Goal: Task Accomplishment & Management: Manage account settings

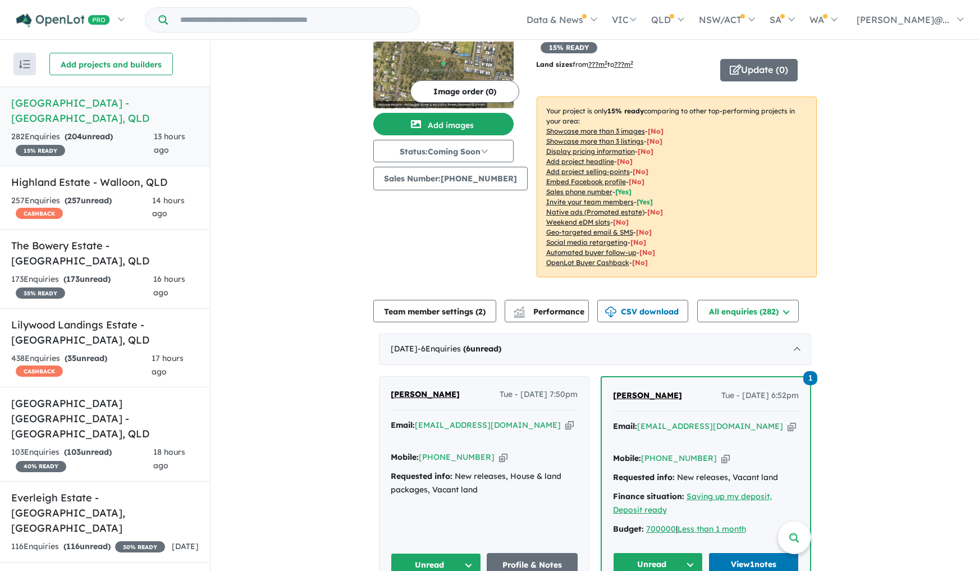
scroll to position [44, 0]
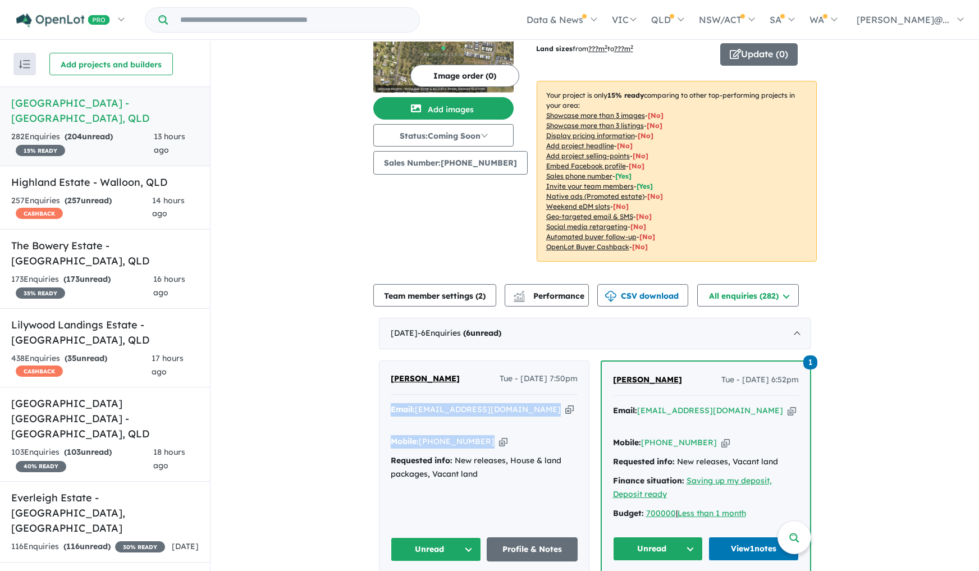
drag, startPoint x: 515, startPoint y: 414, endPoint x: 384, endPoint y: 394, distance: 132.1
click at [384, 394] on div "Hassan Ishaq Tue - 07/10/2025, 7:50pm Email: hsishaq@hotmail.com Copied! Mobile…" at bounding box center [483, 467] width 209 height 212
copy div "Email: hsishaq@hotmail.com Copied! Mobile: +61 484 501 353 Copied!"
click at [525, 537] on link "Profile & Notes" at bounding box center [531, 549] width 91 height 24
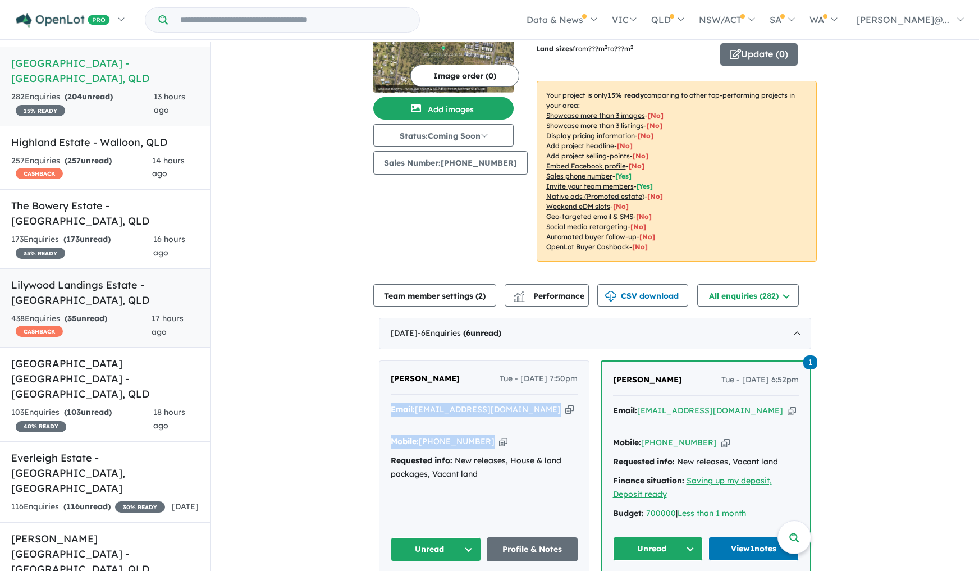
scroll to position [58, 0]
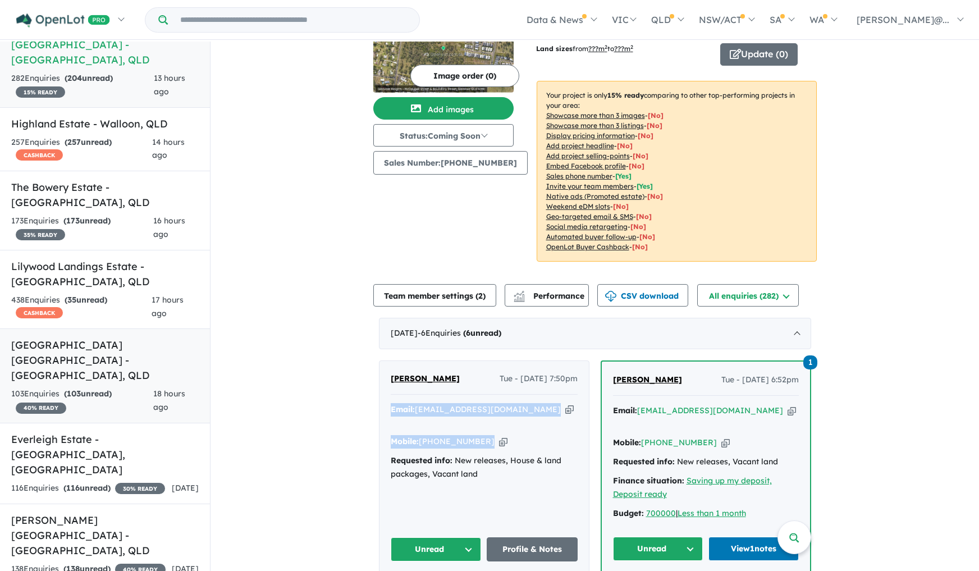
click at [125, 346] on h5 "Spring Creek Estate Scenic Rim - Beaudesert , QLD" at bounding box center [104, 359] width 187 height 45
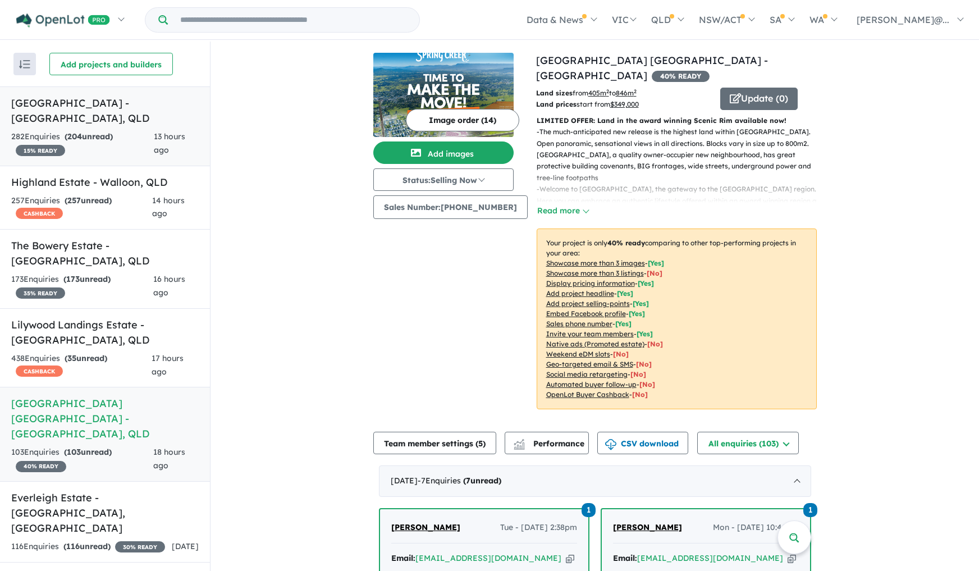
click at [142, 102] on h5 "Glenvale Heights - Glenvale , QLD" at bounding box center [104, 110] width 187 height 30
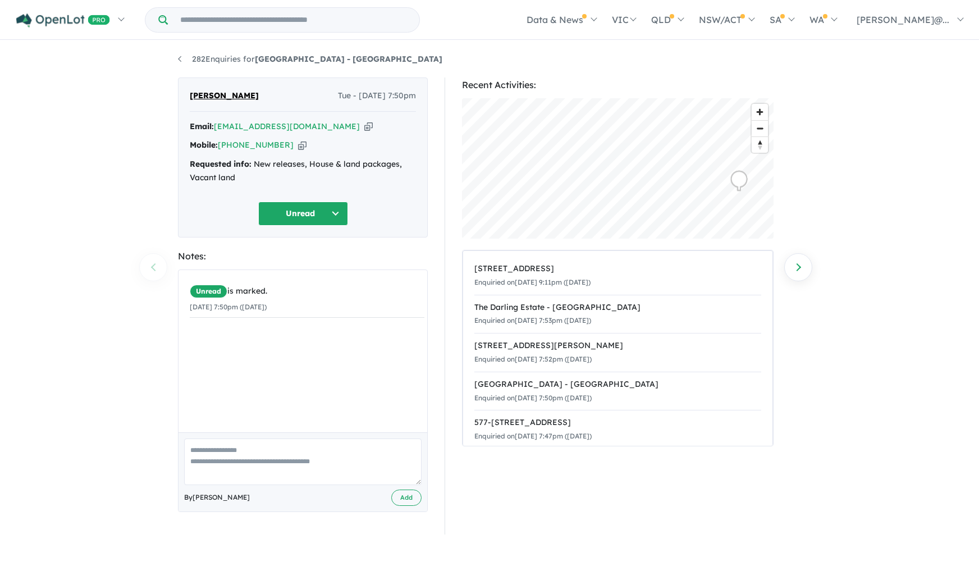
click at [268, 472] on textarea at bounding box center [302, 461] width 237 height 47
paste textarea "**********"
type textarea "**********"
click at [412, 499] on button "Add" at bounding box center [406, 497] width 30 height 16
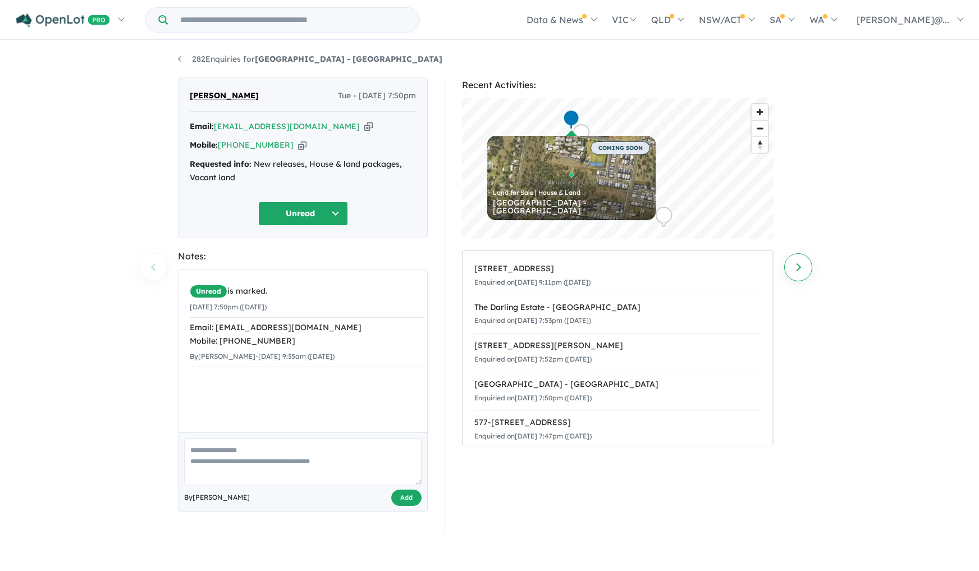
click at [802, 269] on link "Next enquiry" at bounding box center [798, 267] width 28 height 28
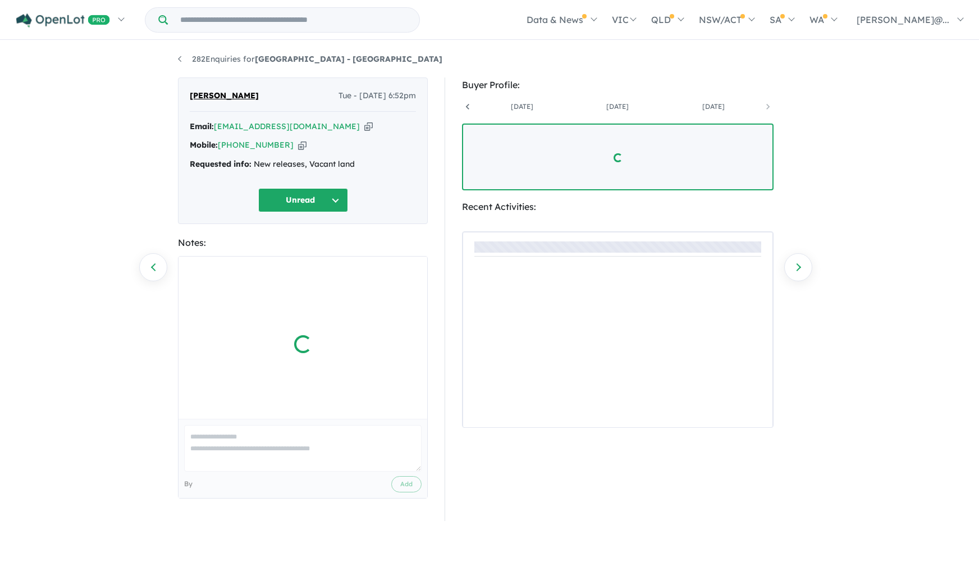
scroll to position [0, 178]
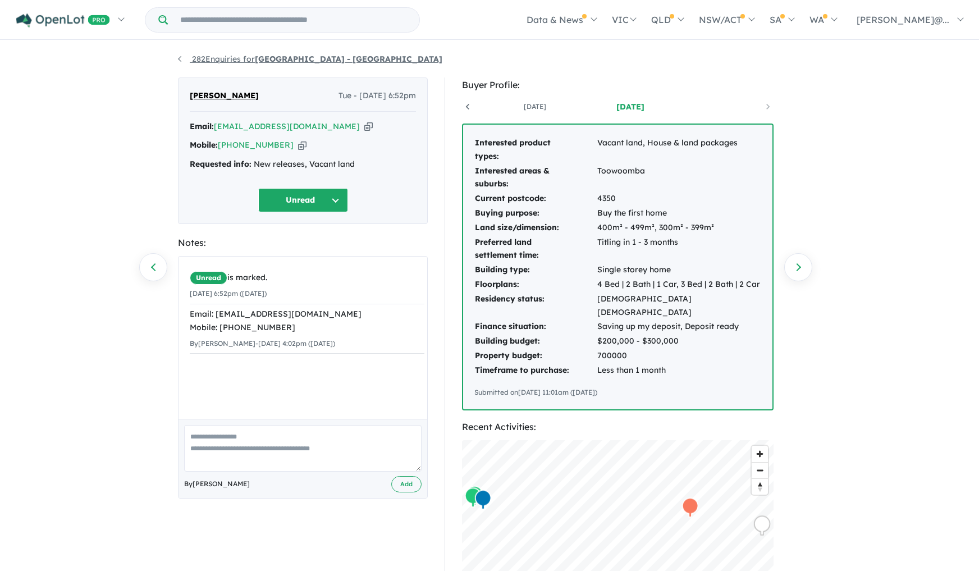
click at [177, 61] on div "282 Enquiries for Glenvale Heights - Glenvale Previous enquiry Next enquiry Ram…" at bounding box center [489, 307] width 640 height 530
click at [180, 59] on link "282 Enquiries for Glenvale Heights - Glenvale" at bounding box center [310, 59] width 264 height 10
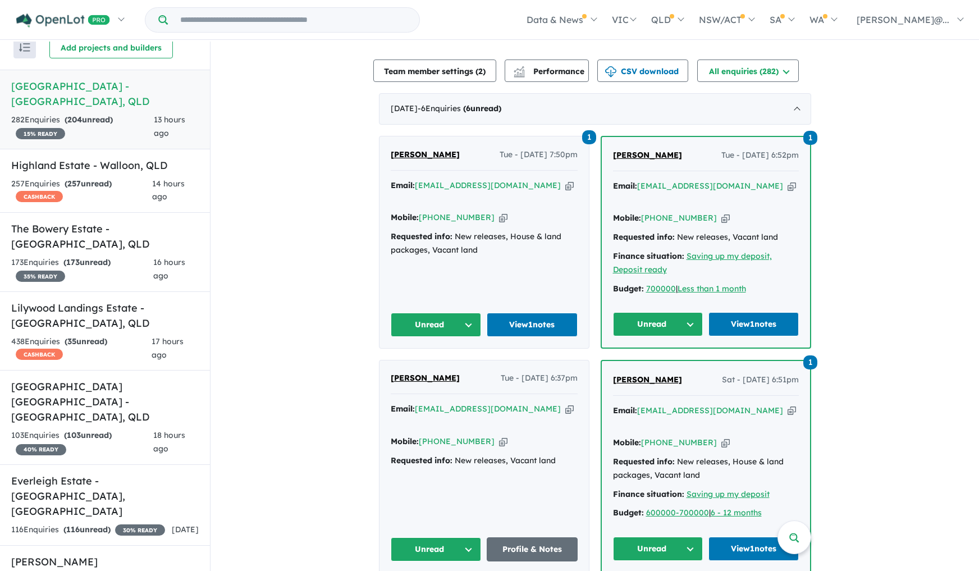
scroll to position [293, 0]
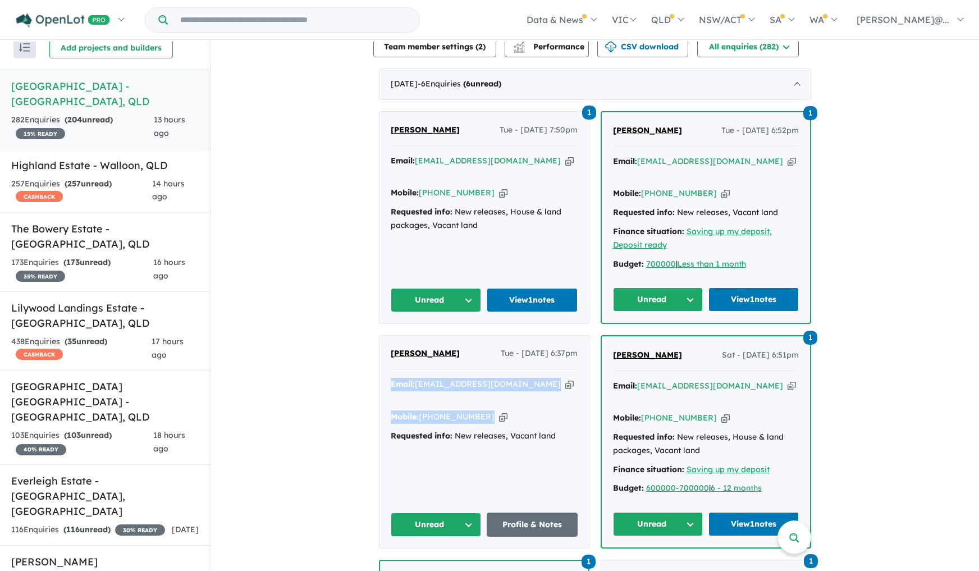
drag, startPoint x: 508, startPoint y: 379, endPoint x: 370, endPoint y: 358, distance: 139.7
copy div "Email: mbishaq2005@yahoo.com Copied! Mobile: +61 482 650 811 Copied!"
click at [529, 512] on link "Profile & Notes" at bounding box center [531, 524] width 91 height 24
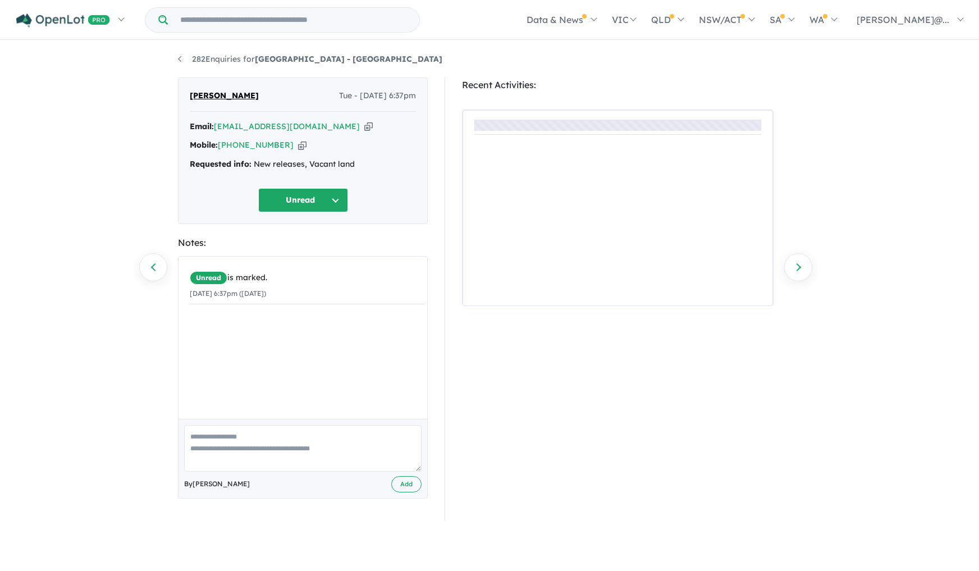
click at [287, 457] on textarea at bounding box center [302, 448] width 237 height 47
paste textarea "**********"
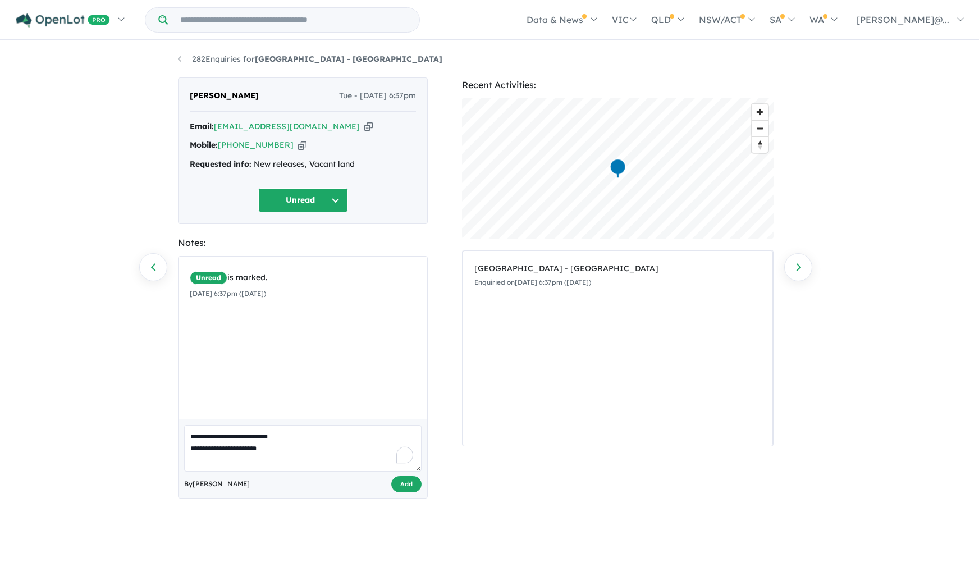
type textarea "**********"
click at [406, 486] on button "Add" at bounding box center [406, 484] width 30 height 16
